Goal: Task Accomplishment & Management: Manage account settings

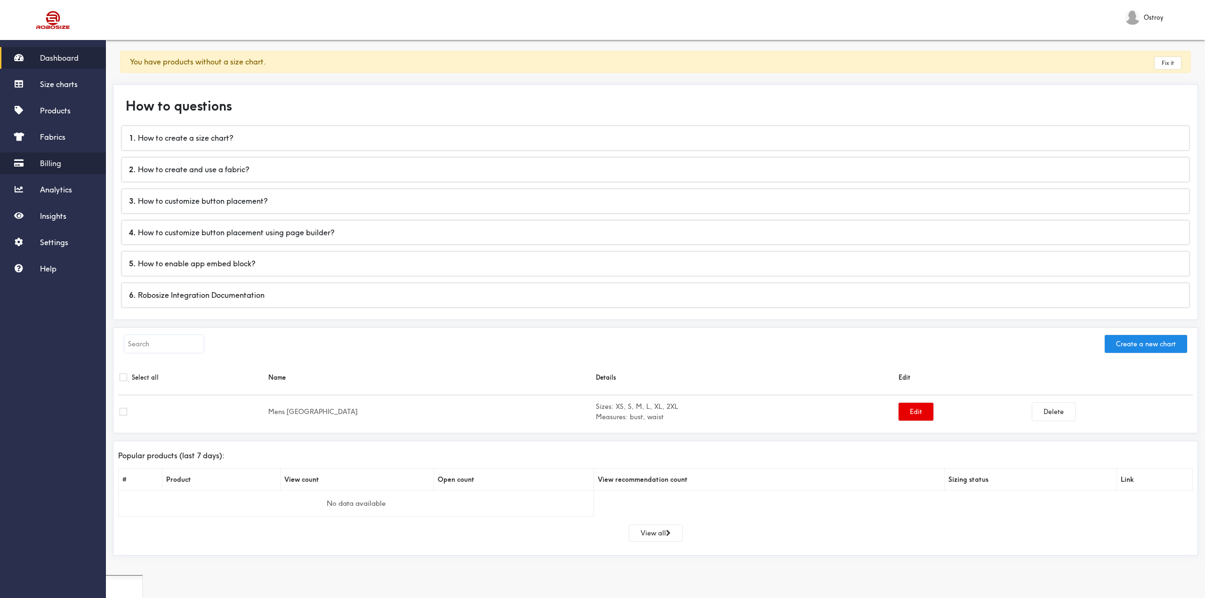
click at [55, 167] on span "Billing" at bounding box center [50, 163] width 21 height 9
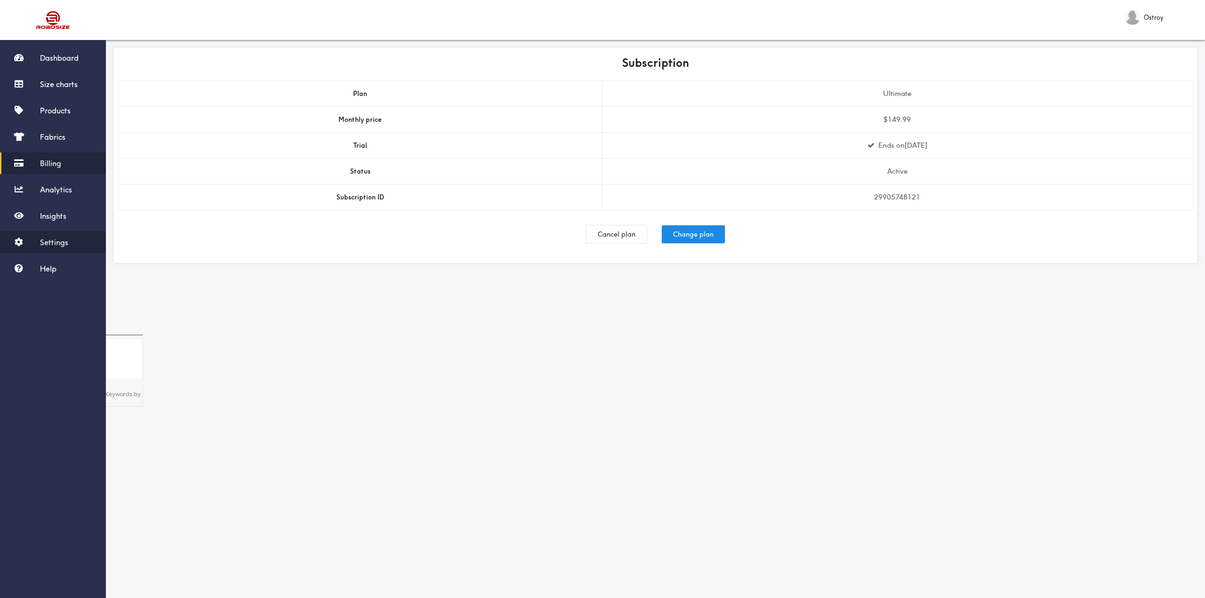
click at [53, 239] on span "Settings" at bounding box center [54, 242] width 28 height 9
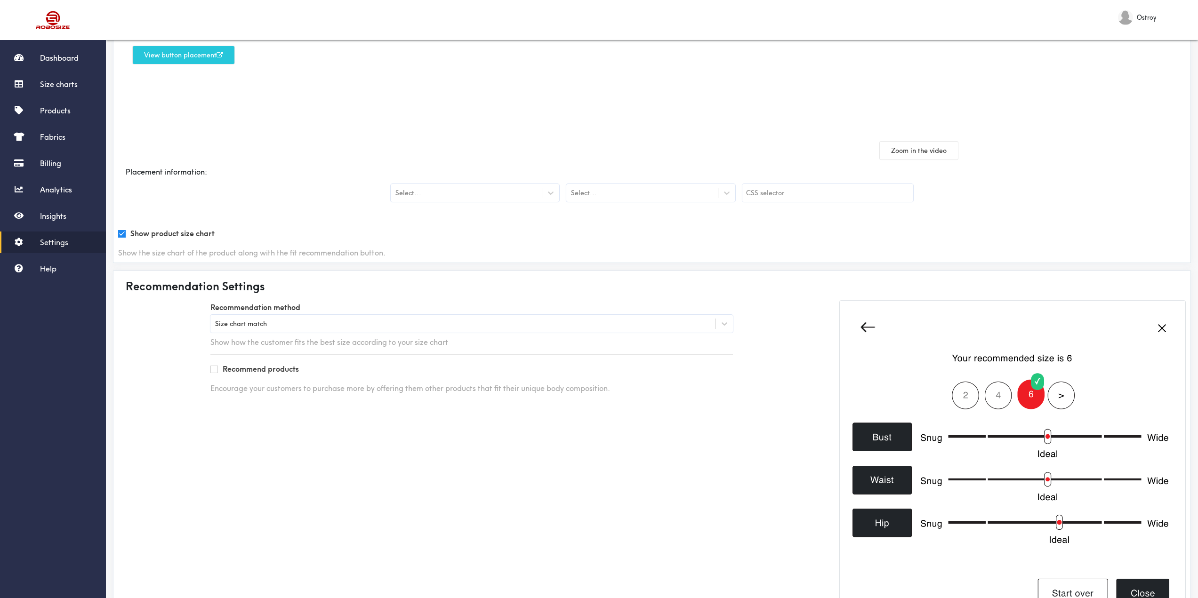
scroll to position [173, 0]
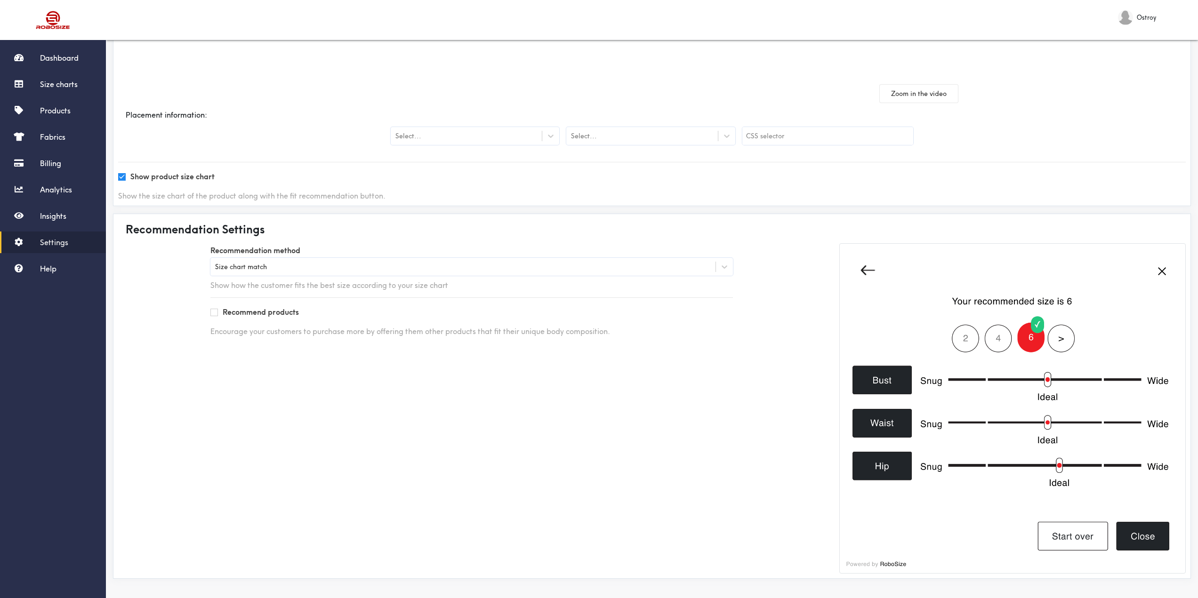
click at [241, 269] on div "Size chart match" at bounding box center [241, 267] width 52 height 10
click at [168, 297] on div "Recommendation method Size chart match Show how the customer fits the best size…" at bounding box center [471, 408] width 721 height 330
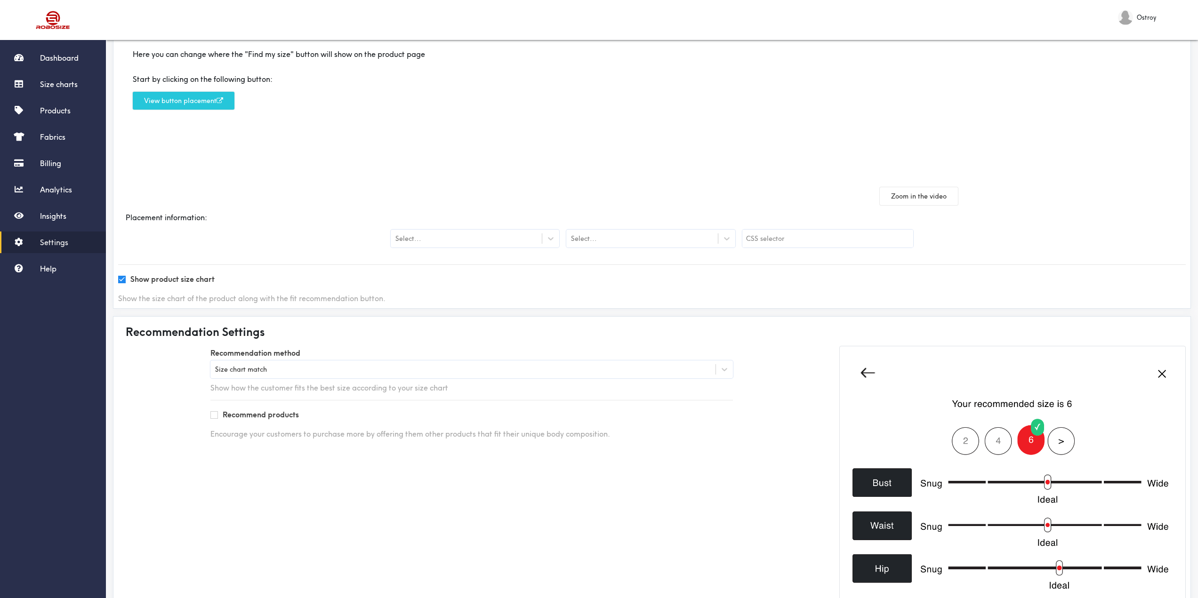
scroll to position [0, 0]
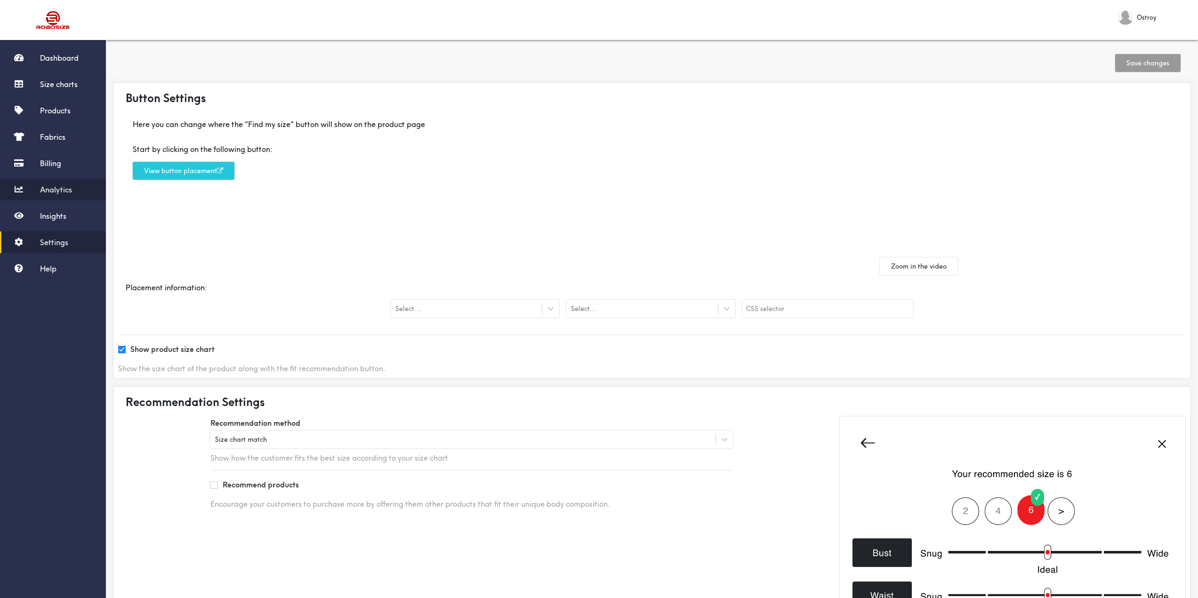
click at [74, 184] on link "Analytics" at bounding box center [53, 190] width 106 height 22
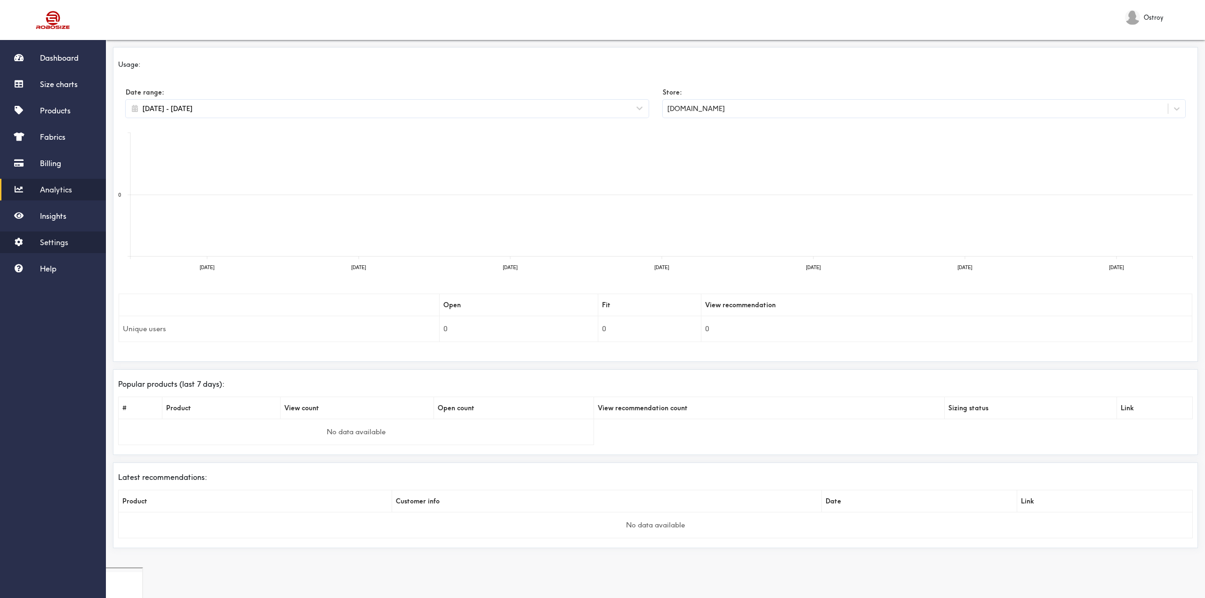
click at [46, 240] on span "Settings" at bounding box center [54, 242] width 28 height 9
